Goal: Task Accomplishment & Management: Complete application form

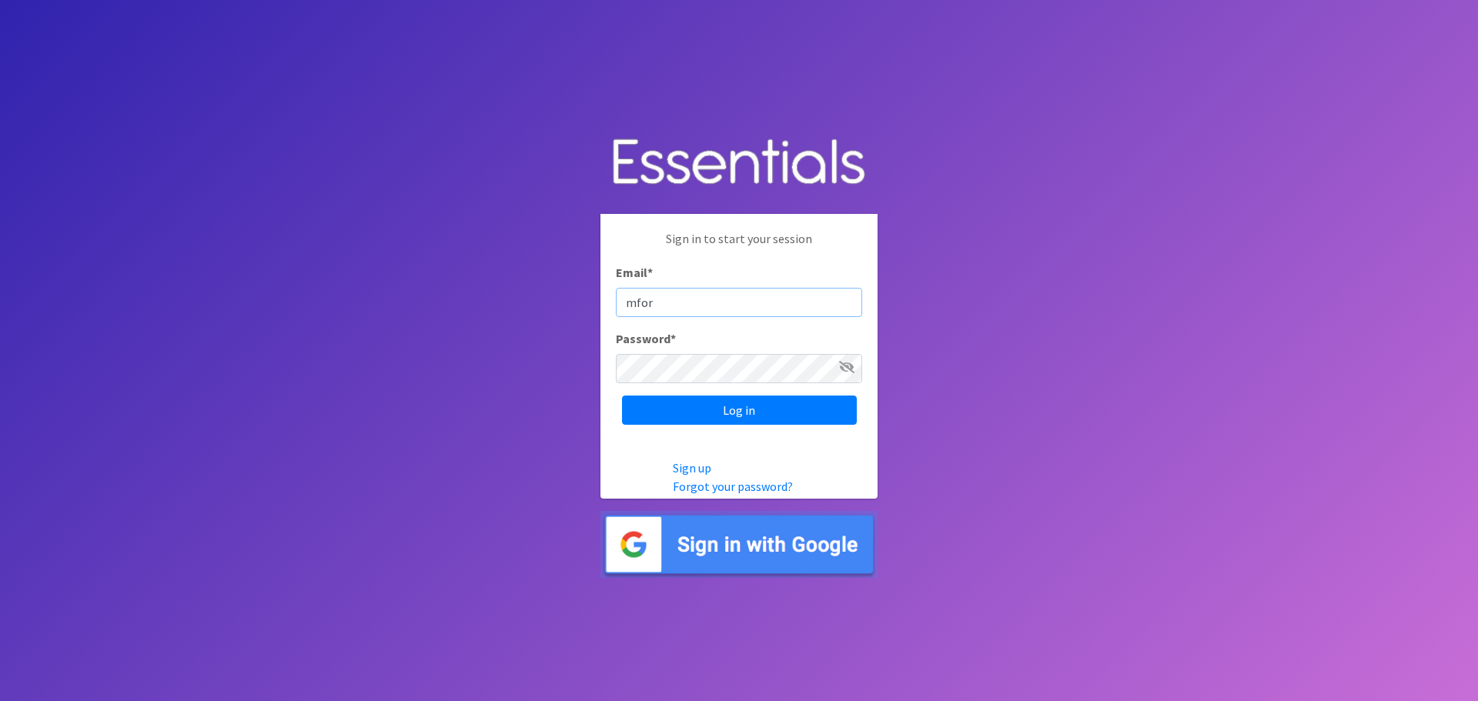
type input "[EMAIL_ADDRESS][DOMAIN_NAME]"
click at [622, 396] on input "Log in" at bounding box center [739, 410] width 235 height 29
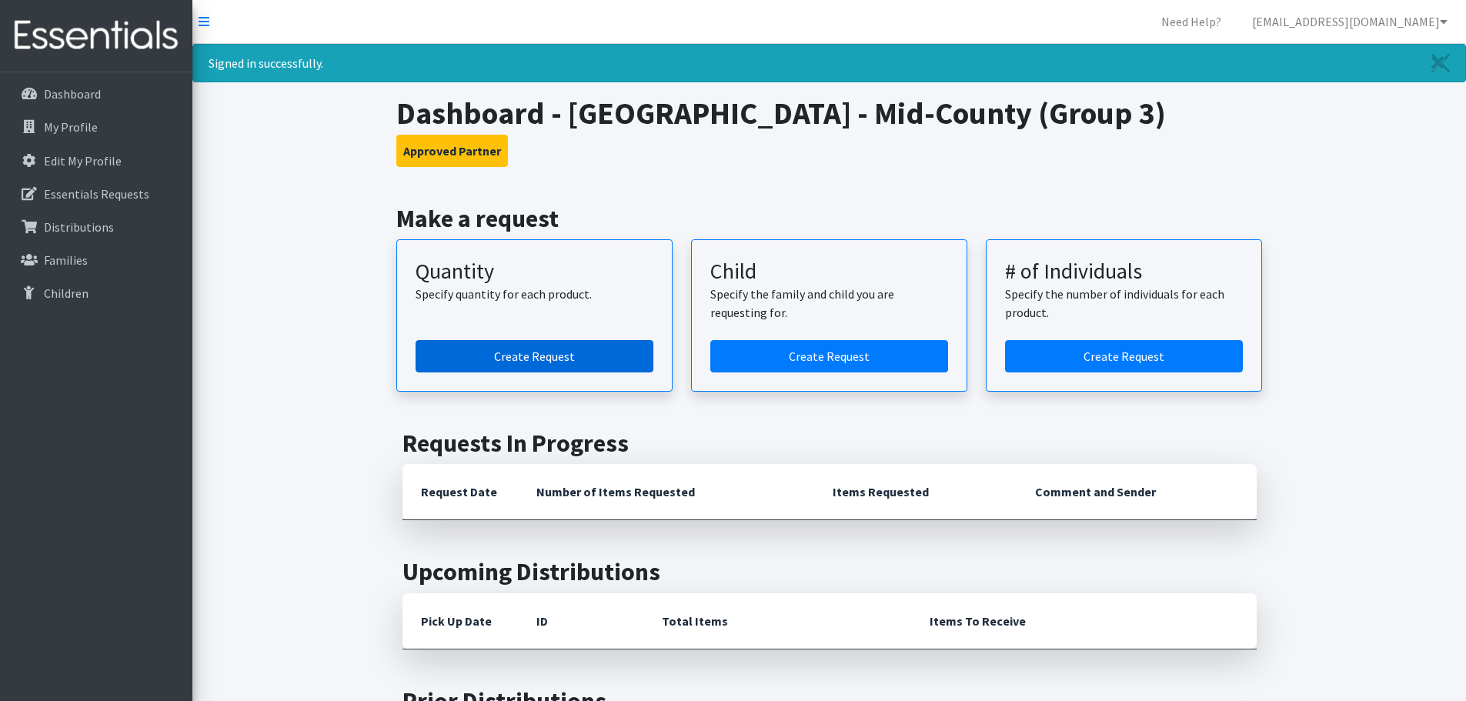
click at [509, 363] on link "Create Request" at bounding box center [535, 356] width 238 height 32
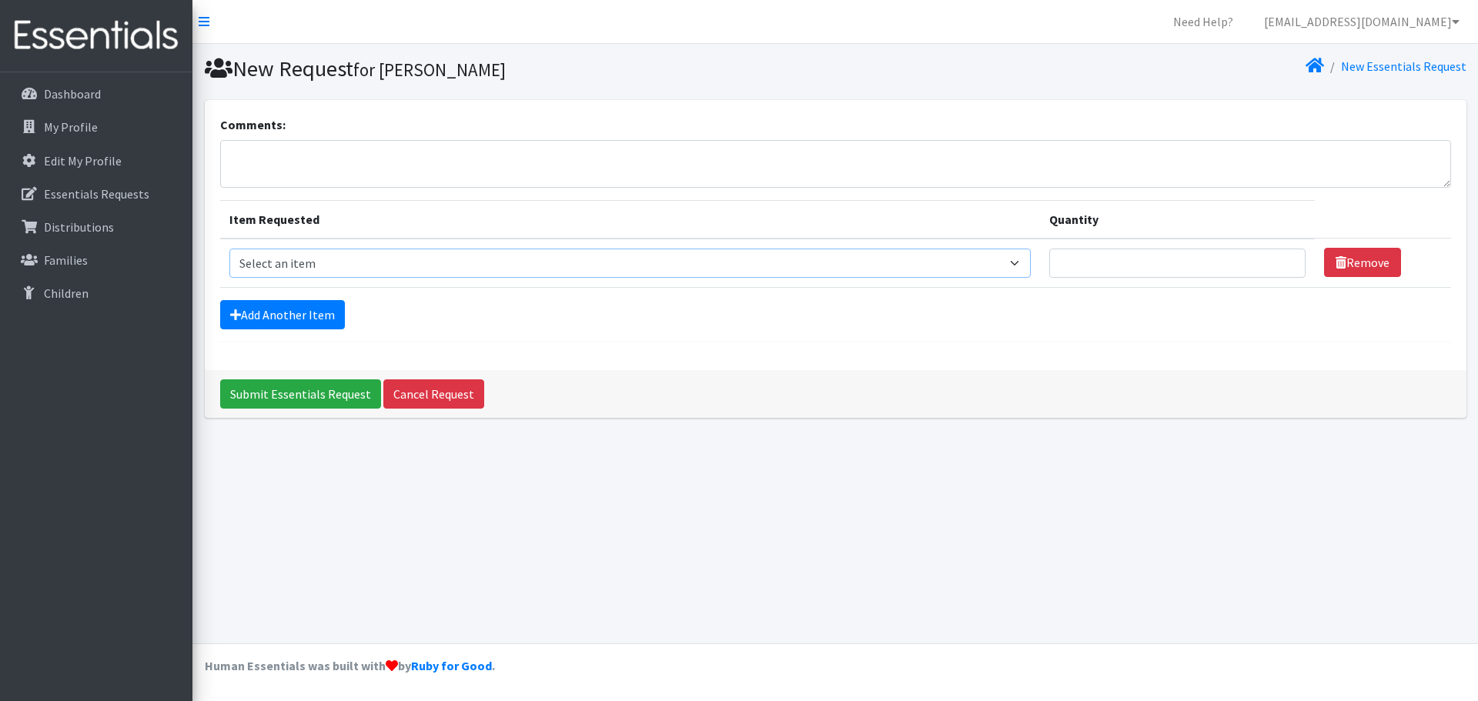
click at [355, 268] on select "Select an item Period Supplies: Mixed Kits (order by bag) Applicator-free tampo…" at bounding box center [629, 263] width 801 height 29
select select "8798"
click at [229, 249] on select "Select an item Period Supplies: Mixed Kits (order by bag) Applicator-free tampo…" at bounding box center [629, 263] width 801 height 29
click at [1162, 268] on input "Quantity" at bounding box center [1177, 263] width 256 height 29
type input "1"
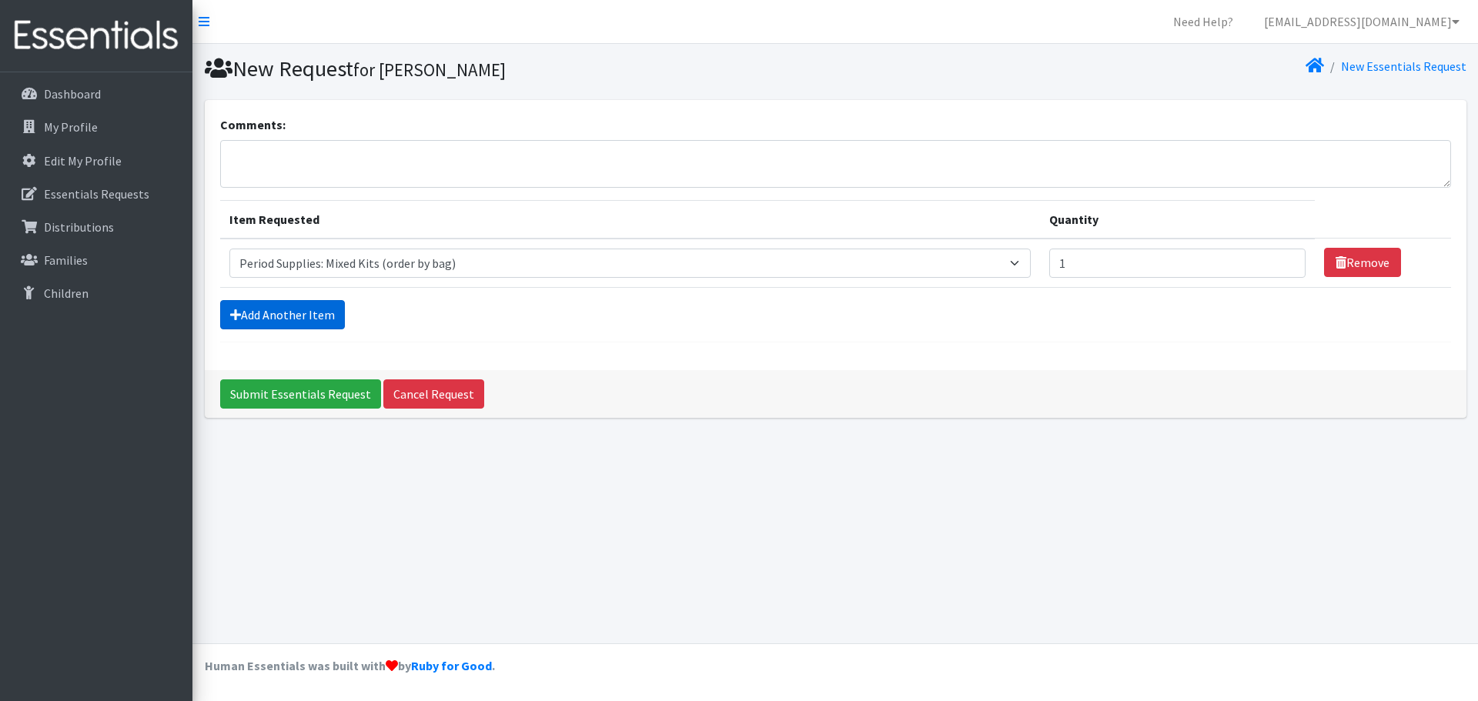
click at [284, 320] on link "Add Another Item" at bounding box center [282, 314] width 125 height 29
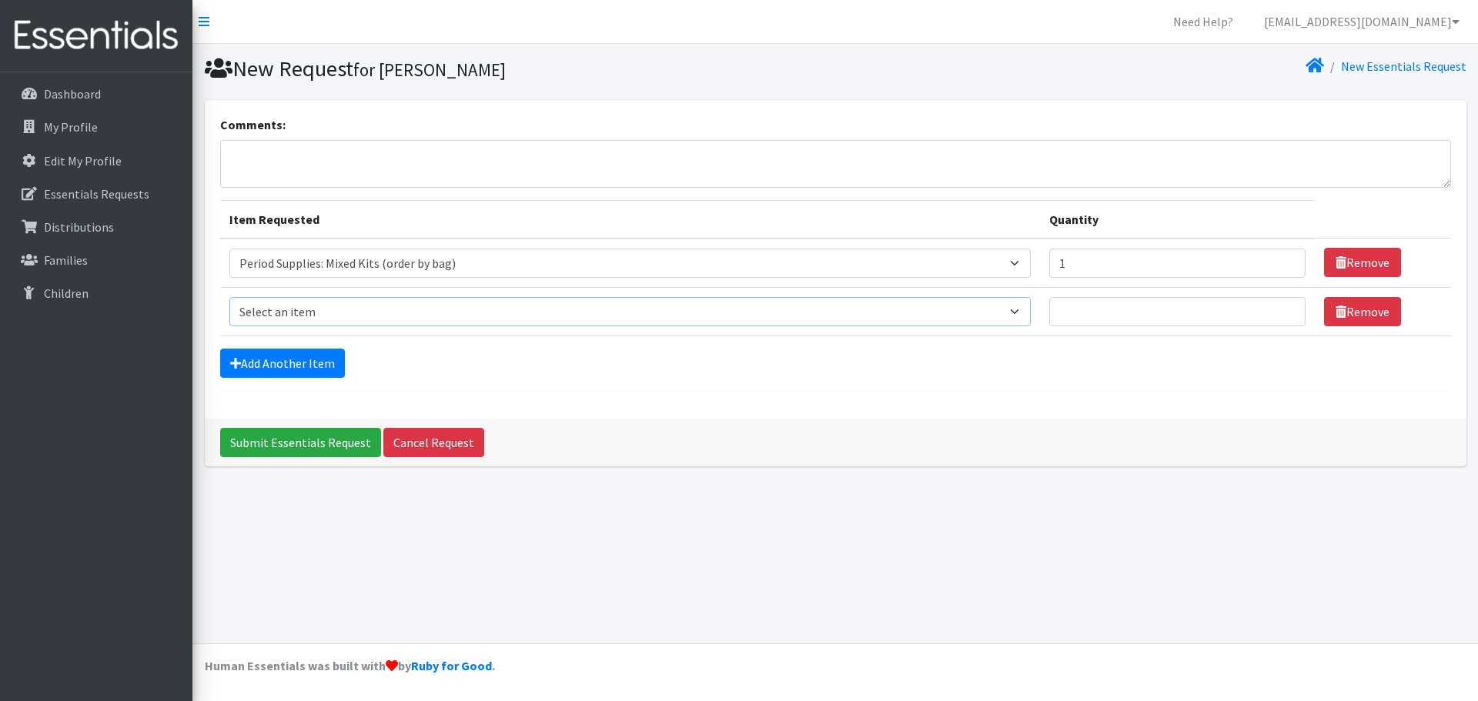
click at [386, 315] on select "Select an item Period Supplies: Mixed Kits (order by bag) Applicator-free tampo…" at bounding box center [629, 311] width 801 height 29
select select "8796"
click at [229, 297] on select "Select an item Period Supplies: Mixed Kits (order by bag) Applicator-free tampo…" at bounding box center [629, 311] width 801 height 29
click at [1171, 316] on input "Quantity" at bounding box center [1177, 311] width 256 height 29
type input "1"
